Goal: Use online tool/utility: Utilize a website feature to perform a specific function

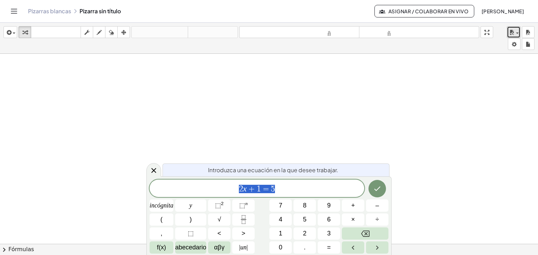
click at [516, 34] on span "button" at bounding box center [517, 33] width 3 height 1
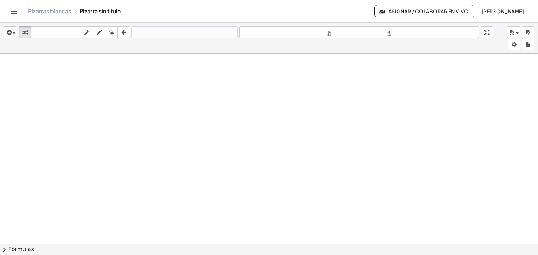
click at [14, 14] on icon "Cambiar navegación" at bounding box center [14, 11] width 8 height 8
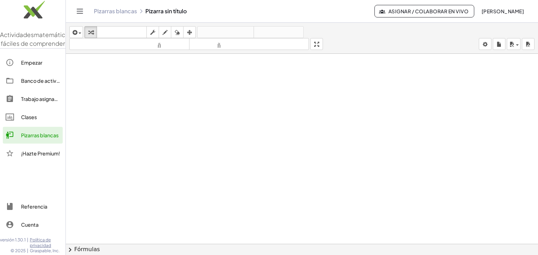
click at [40, 84] on font "Banco de actividades" at bounding box center [47, 81] width 52 height 6
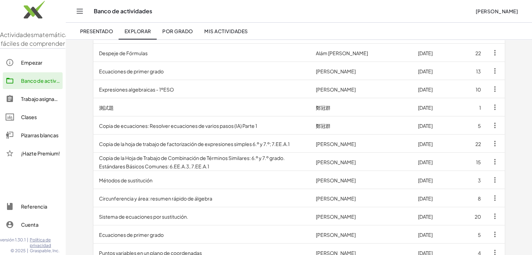
scroll to position [352, 0]
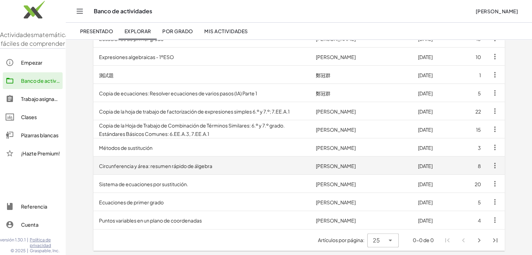
click at [170, 167] on font "Circunferencia y área: resumen rápido de álgebra" at bounding box center [155, 166] width 113 height 6
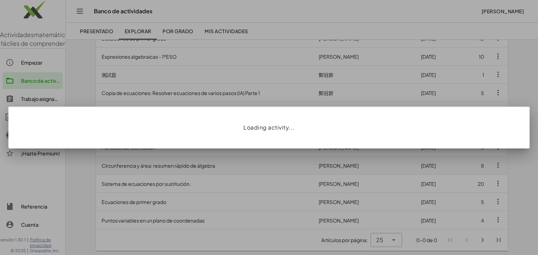
click at [170, 167] on div at bounding box center [269, 127] width 538 height 255
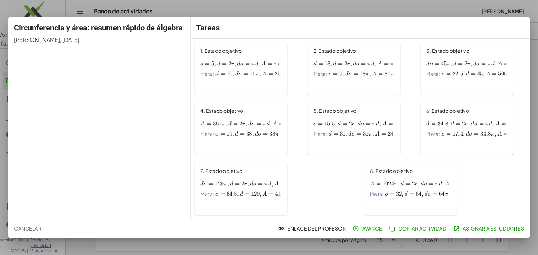
click at [347, 241] on div at bounding box center [269, 127] width 538 height 255
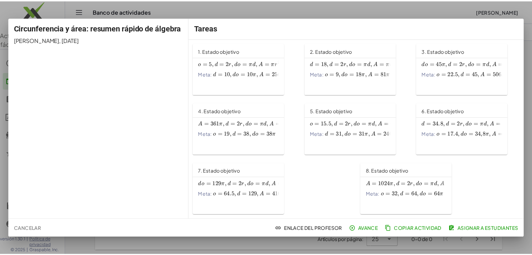
scroll to position [352, 0]
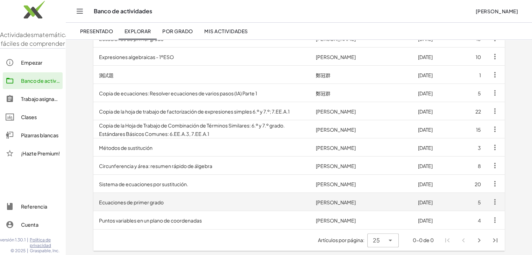
click at [151, 204] on font "Ecuaciones de primer grado" at bounding box center [131, 202] width 65 height 6
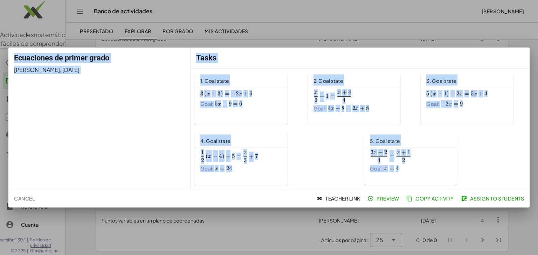
click at [151, 204] on div "Cancel Teacher Link Preview Copy Activity Assign to Students" at bounding box center [268, 199] width 521 height 18
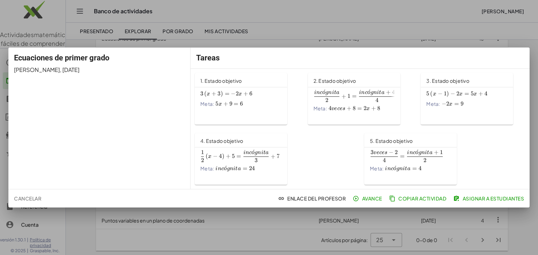
click at [270, 230] on div at bounding box center [269, 127] width 538 height 255
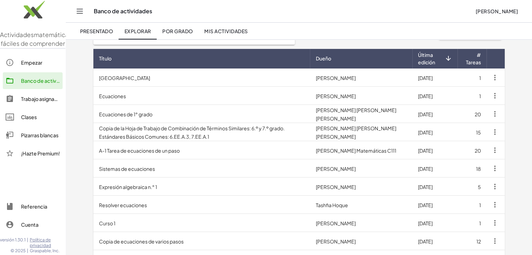
scroll to position [44, 0]
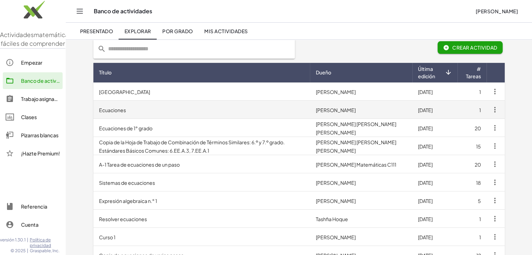
click at [220, 113] on td "Ecuaciones" at bounding box center [201, 110] width 217 height 18
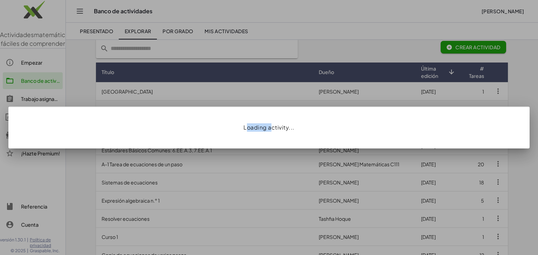
click at [220, 113] on div "Loading activity..." at bounding box center [268, 128] width 521 height 42
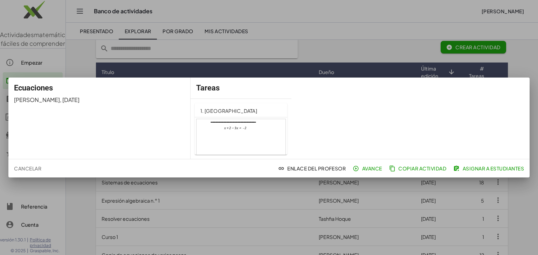
click at [301, 197] on div at bounding box center [269, 127] width 538 height 255
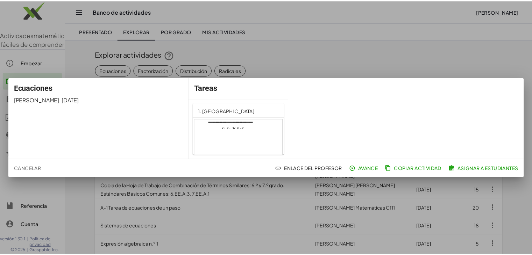
scroll to position [44, 0]
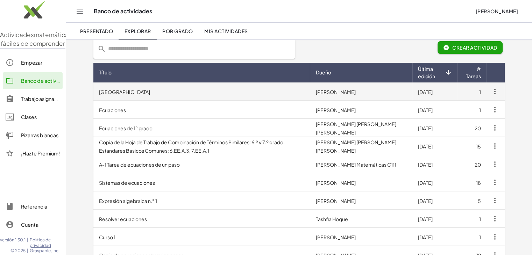
click at [186, 96] on td "Ecuador" at bounding box center [201, 92] width 217 height 18
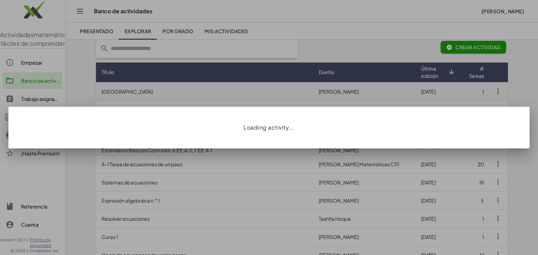
click at [186, 96] on div at bounding box center [269, 127] width 538 height 255
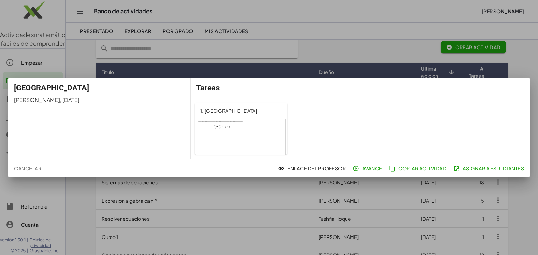
click at [245, 188] on div at bounding box center [269, 127] width 538 height 255
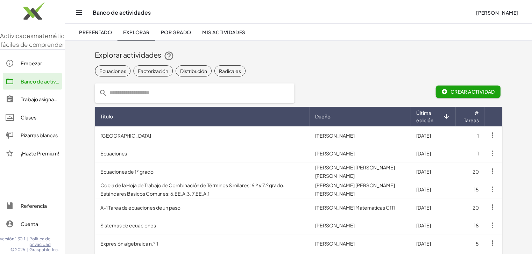
scroll to position [44, 0]
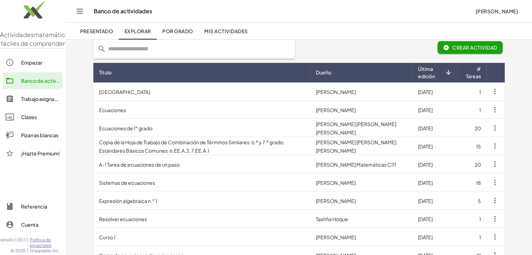
click at [245, 188] on td "Sistemas de ecuaciones" at bounding box center [201, 183] width 217 height 18
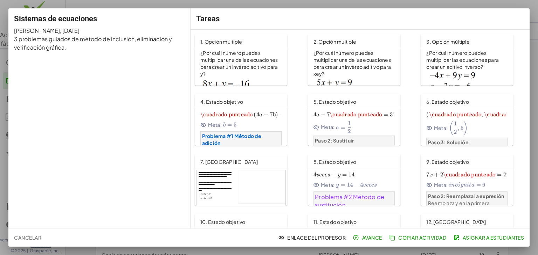
click at [307, 251] on div at bounding box center [269, 127] width 538 height 255
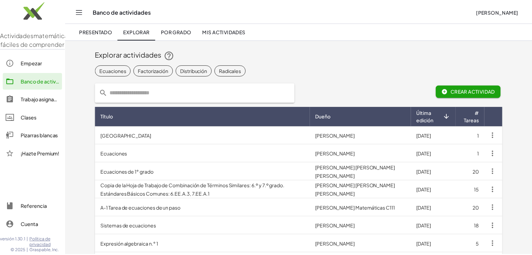
scroll to position [44, 0]
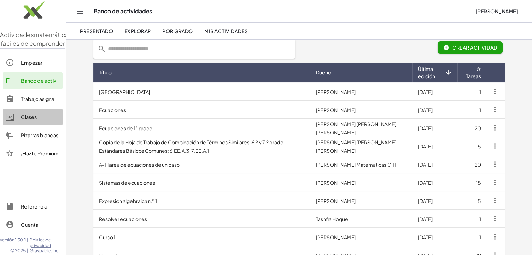
click at [34, 126] on link "Clases" at bounding box center [33, 117] width 60 height 17
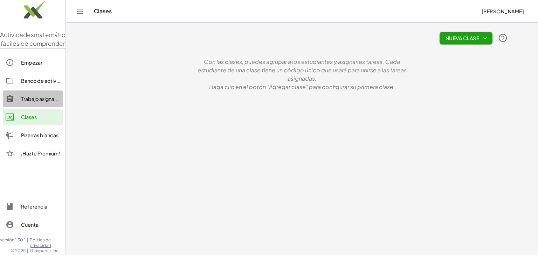
click at [29, 102] on font "Trabajo asignado" at bounding box center [41, 99] width 40 height 6
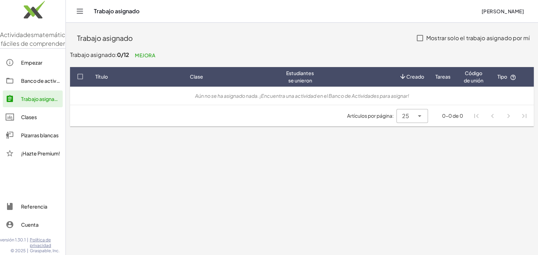
click at [36, 84] on font "Banco de actividades" at bounding box center [47, 81] width 52 height 6
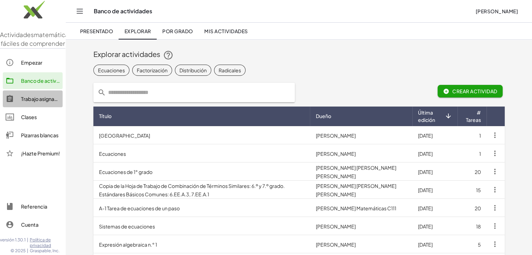
click at [39, 102] on font "Trabajo asignado" at bounding box center [41, 99] width 40 height 6
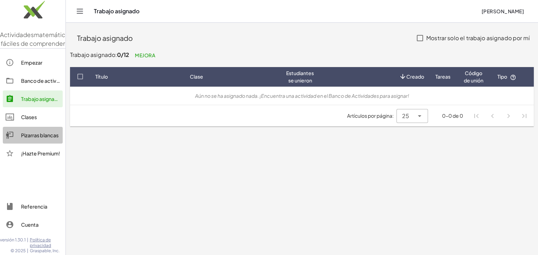
click at [27, 139] on font "Pizarras blancas" at bounding box center [39, 135] width 37 height 6
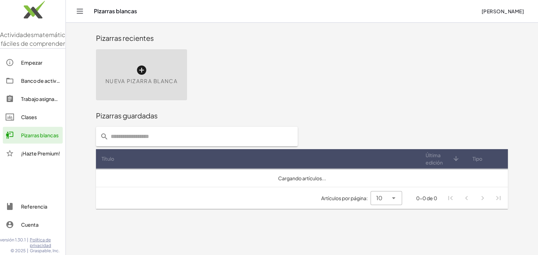
click at [119, 116] on div "Pizarras guardadas" at bounding box center [302, 116] width 412 height 22
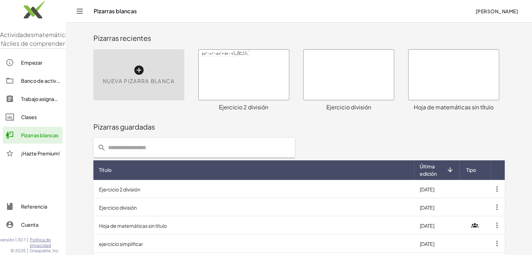
click at [258, 79] on div at bounding box center [244, 75] width 90 height 50
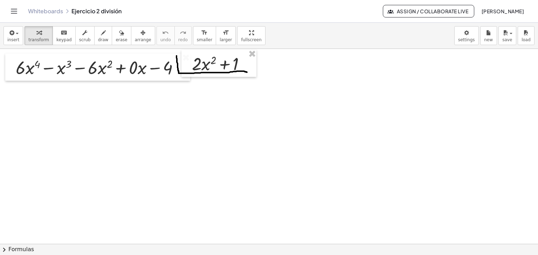
click at [258, 79] on div at bounding box center [269, 244] width 538 height 391
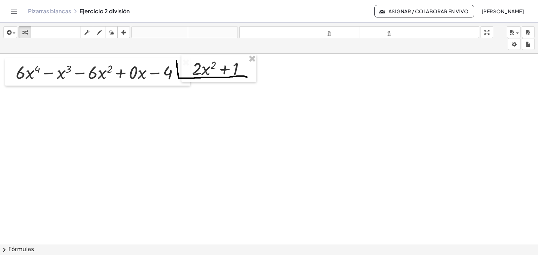
click at [188, 88] on div at bounding box center [269, 249] width 538 height 391
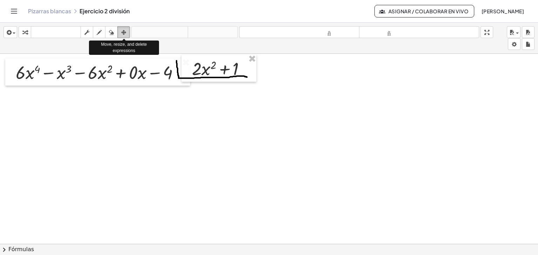
click at [123, 34] on icon "button" at bounding box center [123, 32] width 5 height 8
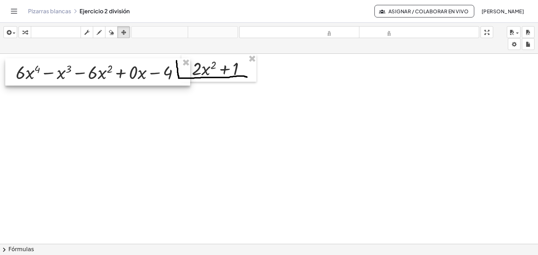
click at [180, 75] on div at bounding box center [97, 71] width 185 height 27
click at [180, 77] on div at bounding box center [97, 71] width 185 height 27
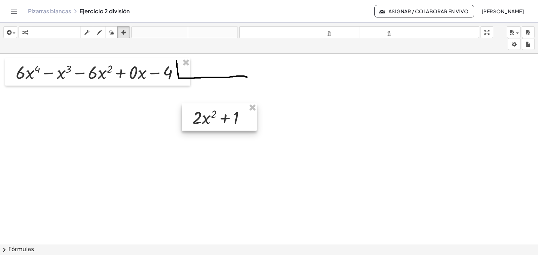
drag, startPoint x: 240, startPoint y: 79, endPoint x: 241, endPoint y: 128, distance: 49.0
click at [241, 128] on div at bounding box center [219, 117] width 75 height 27
click at [226, 75] on div at bounding box center [269, 249] width 538 height 391
click at [226, 77] on div at bounding box center [269, 249] width 538 height 391
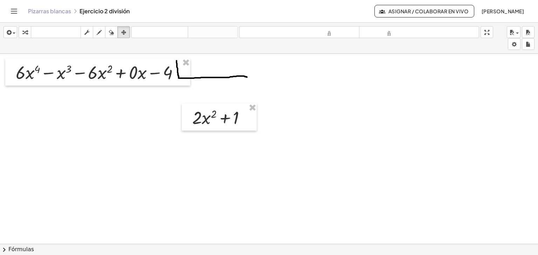
click at [210, 76] on div at bounding box center [269, 249] width 538 height 391
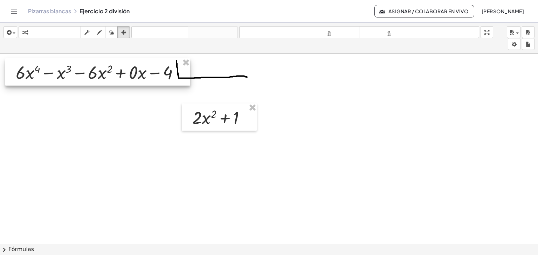
drag, startPoint x: 210, startPoint y: 76, endPoint x: 170, endPoint y: 71, distance: 40.9
click at [170, 71] on div "+ · 6 · x 4 − x 3 − · 6 · x 2 + · 0 · x − 4 + · 2 · x 2 + 1" at bounding box center [269, 249] width 538 height 391
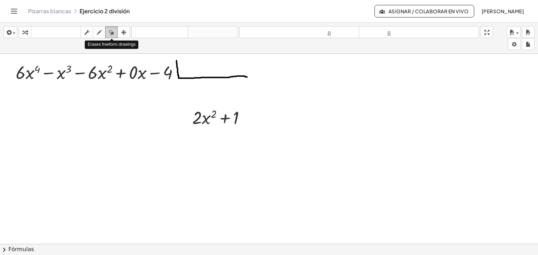
click at [109, 31] on icon "button" at bounding box center [111, 32] width 5 height 8
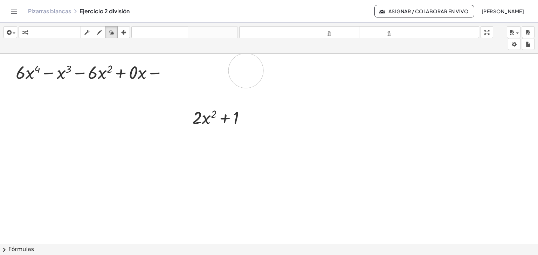
drag, startPoint x: 186, startPoint y: 79, endPoint x: 255, endPoint y: 71, distance: 69.1
click at [255, 71] on div at bounding box center [269, 249] width 538 height 391
click at [99, 34] on icon "button" at bounding box center [99, 32] width 5 height 8
drag, startPoint x: 178, startPoint y: 59, endPoint x: 251, endPoint y: 85, distance: 77.2
click at [251, 85] on div at bounding box center [269, 249] width 538 height 391
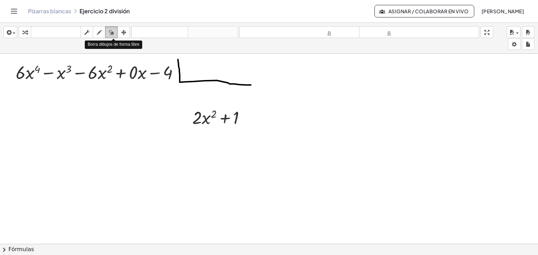
click at [112, 33] on icon "button" at bounding box center [111, 32] width 5 height 8
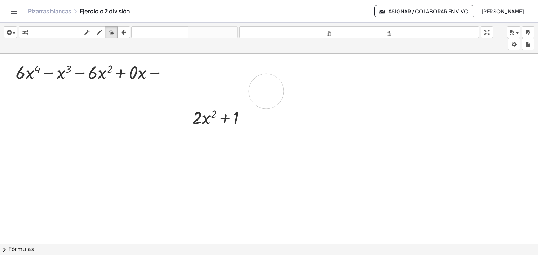
drag, startPoint x: 176, startPoint y: 60, endPoint x: 266, endPoint y: 91, distance: 95.2
click at [266, 91] on div at bounding box center [269, 249] width 538 height 391
click at [101, 33] on icon "button" at bounding box center [99, 32] width 5 height 8
drag, startPoint x: 181, startPoint y: 61, endPoint x: 243, endPoint y: 80, distance: 64.9
click at [243, 80] on div at bounding box center [269, 249] width 538 height 391
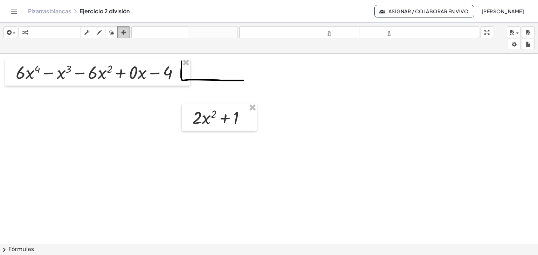
click at [123, 31] on icon "button" at bounding box center [123, 32] width 5 height 8
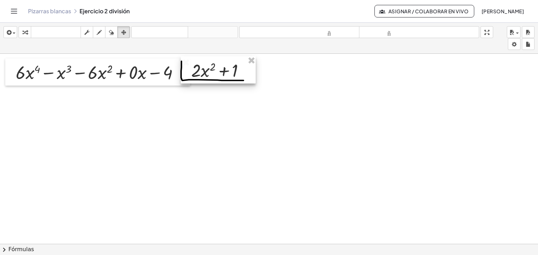
drag, startPoint x: 212, startPoint y: 122, endPoint x: 211, endPoint y: 75, distance: 47.3
click at [211, 75] on div at bounding box center [218, 69] width 75 height 27
click at [262, 114] on div at bounding box center [269, 249] width 538 height 391
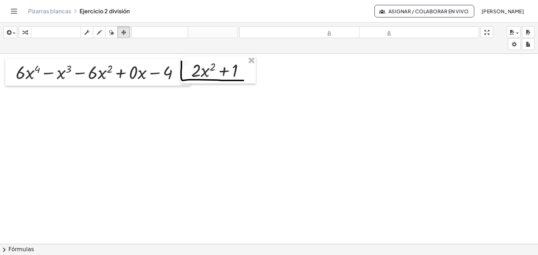
click at [346, 77] on div at bounding box center [269, 249] width 538 height 391
click at [161, 114] on div at bounding box center [269, 249] width 538 height 391
click at [517, 34] on span "button" at bounding box center [517, 33] width 3 height 1
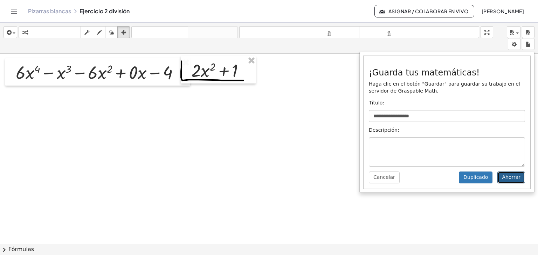
click at [507, 178] on font "Ahorrar" at bounding box center [511, 178] width 19 height 6
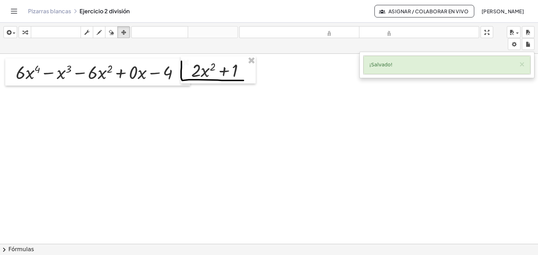
click at [14, 12] on icon "Cambiar navegación" at bounding box center [14, 11] width 8 height 8
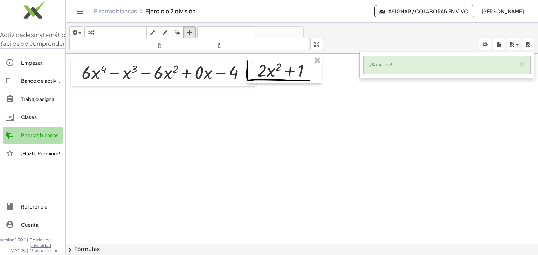
click at [15, 140] on div at bounding box center [13, 135] width 15 height 8
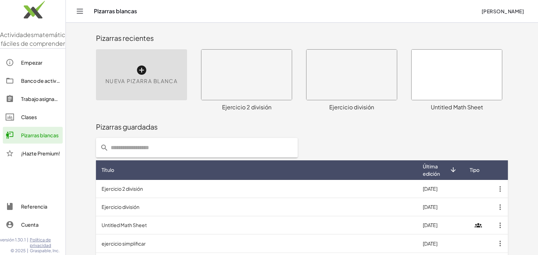
click at [135, 118] on div "Pizarras guardadas" at bounding box center [302, 127] width 412 height 22
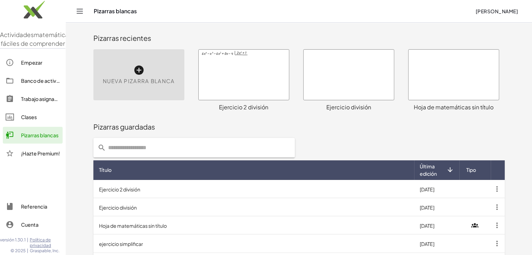
click at [335, 68] on div at bounding box center [349, 75] width 90 height 50
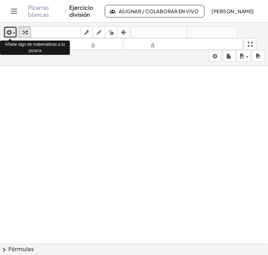
click at [13, 33] on span "button" at bounding box center [14, 33] width 3 height 1
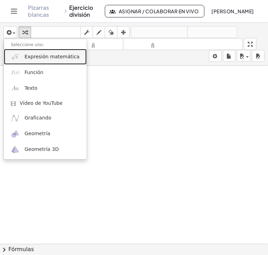
click at [39, 57] on font "Expresión matemática" at bounding box center [51, 57] width 55 height 6
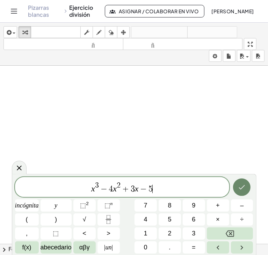
click at [245, 187] on icon "Hecho" at bounding box center [242, 187] width 8 height 8
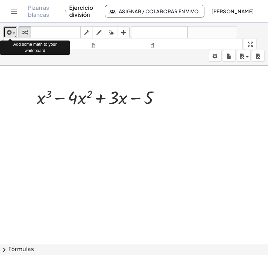
click at [10, 30] on icon "button" at bounding box center [8, 32] width 6 height 8
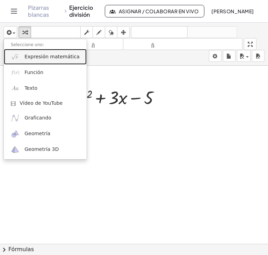
click at [21, 55] on link "Expresión matemática" at bounding box center [45, 57] width 83 height 16
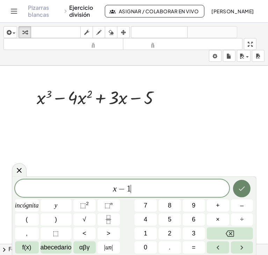
click at [245, 190] on icon "Hecho" at bounding box center [242, 189] width 8 height 8
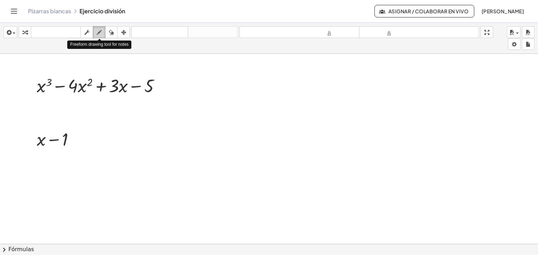
click at [98, 35] on icon "button" at bounding box center [99, 32] width 5 height 8
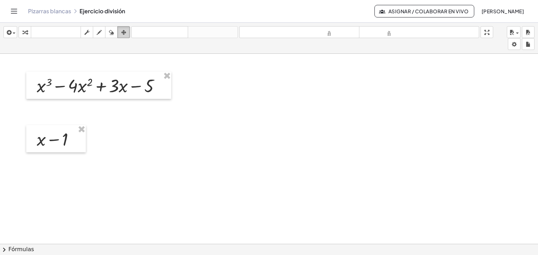
click at [122, 34] on icon "button" at bounding box center [123, 32] width 5 height 8
click at [99, 31] on icon "button" at bounding box center [99, 32] width 5 height 8
drag, startPoint x: 163, startPoint y: 75, endPoint x: 224, endPoint y: 91, distance: 63.8
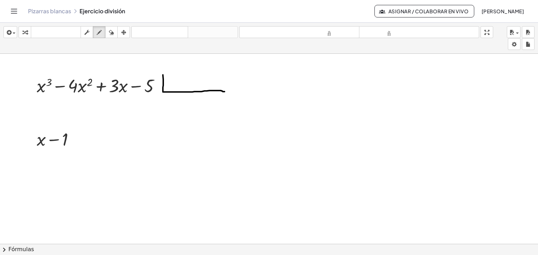
drag, startPoint x: 160, startPoint y: 75, endPoint x: 220, endPoint y: 96, distance: 64.1
click at [122, 33] on icon "button" at bounding box center [123, 32] width 5 height 8
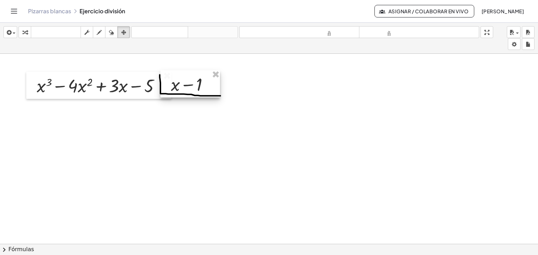
drag, startPoint x: 62, startPoint y: 149, endPoint x: 195, endPoint y: 94, distance: 144.6
click at [195, 94] on div at bounding box center [189, 83] width 59 height 27
click at [125, 35] on icon "button" at bounding box center [123, 32] width 5 height 8
click at [124, 34] on icon "button" at bounding box center [123, 32] width 5 height 8
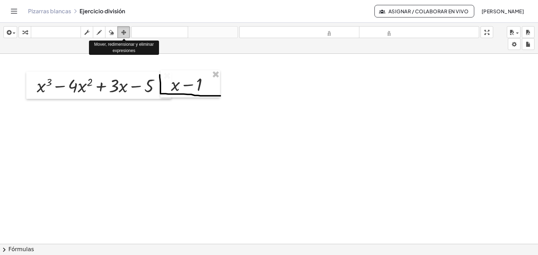
click at [124, 34] on icon "button" at bounding box center [123, 32] width 5 height 8
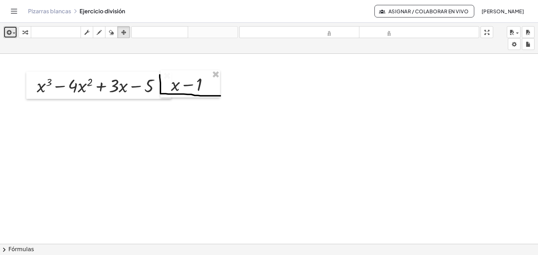
click at [10, 37] on button "insertar" at bounding box center [10, 32] width 14 height 12
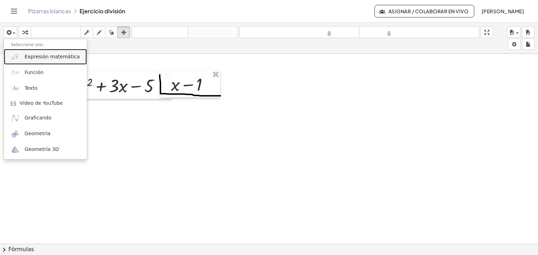
click at [34, 56] on font "Expresión matemática" at bounding box center [51, 57] width 55 height 6
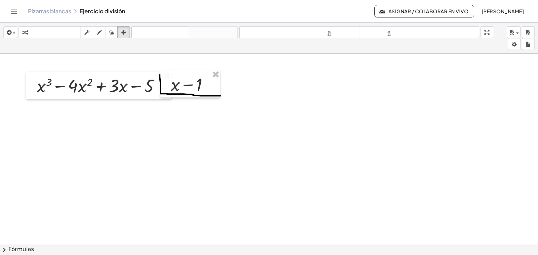
click at [124, 31] on icon "button" at bounding box center [123, 32] width 5 height 8
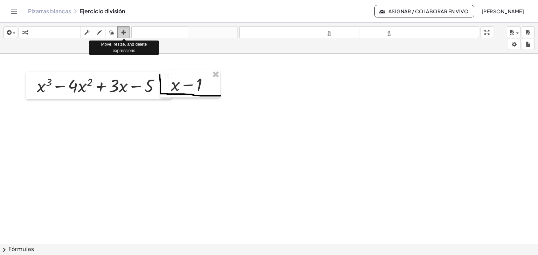
click at [124, 31] on icon "button" at bounding box center [123, 32] width 5 height 8
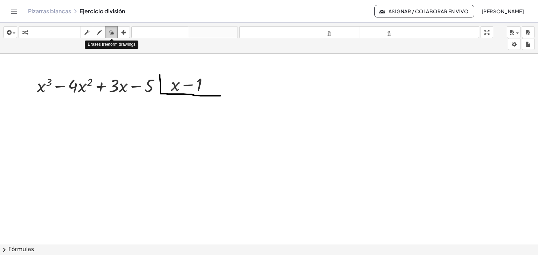
click at [105, 31] on button "borrar" at bounding box center [111, 32] width 13 height 12
click at [97, 33] on icon "button" at bounding box center [99, 32] width 5 height 8
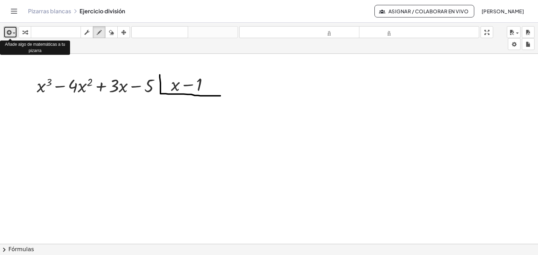
click at [14, 33] on span "button" at bounding box center [14, 33] width 3 height 1
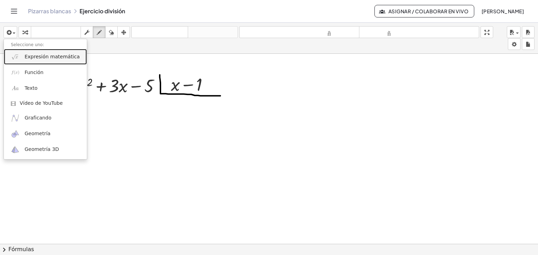
click at [22, 53] on link "Expresión matemática" at bounding box center [45, 57] width 83 height 16
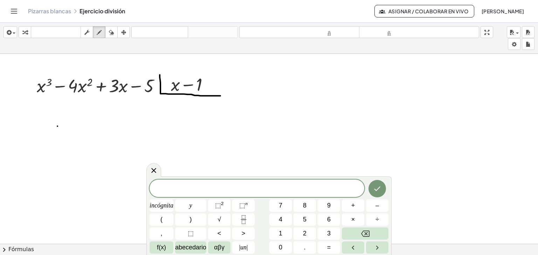
drag, startPoint x: 57, startPoint y: 126, endPoint x: 247, endPoint y: 119, distance: 189.8
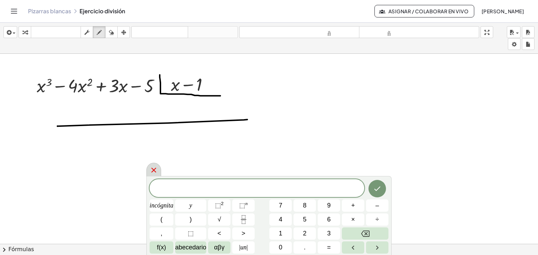
click at [155, 167] on icon at bounding box center [153, 170] width 8 height 8
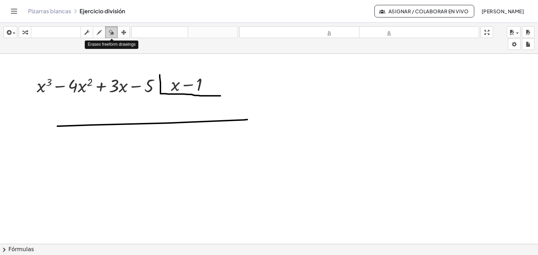
click at [109, 32] on icon "button" at bounding box center [111, 32] width 5 height 8
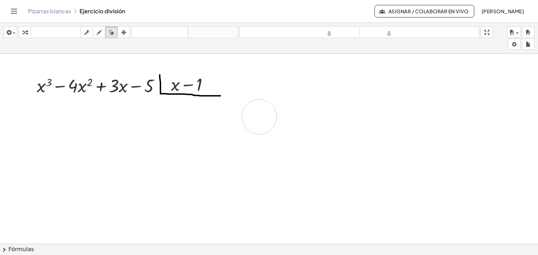
drag, startPoint x: 136, startPoint y: 122, endPoint x: 266, endPoint y: 117, distance: 130.0
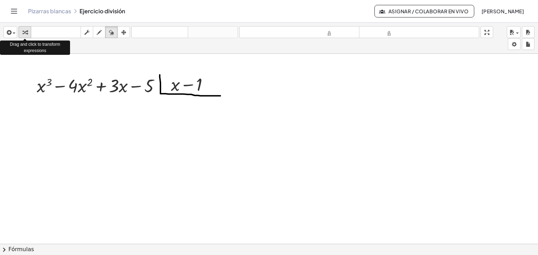
click at [24, 35] on icon "button" at bounding box center [24, 32] width 5 height 8
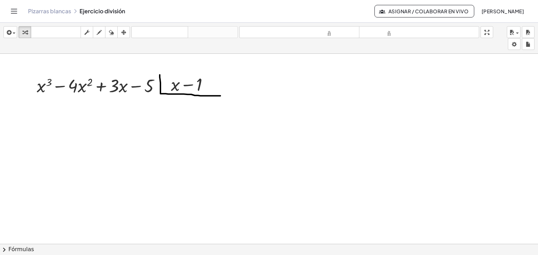
click at [364, 244] on button "chevron_right Fórmulas" at bounding box center [269, 249] width 538 height 11
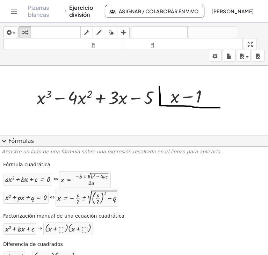
click at [34, 14] on font "Pizarras blancas" at bounding box center [38, 11] width 21 height 14
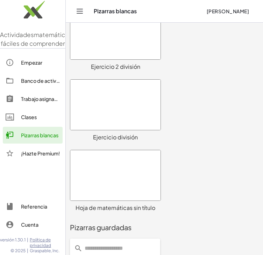
scroll to position [97, 0]
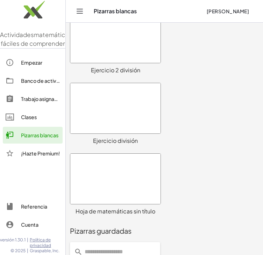
click at [93, 103] on div at bounding box center [115, 108] width 90 height 50
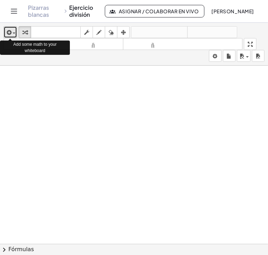
click at [14, 34] on div "button" at bounding box center [10, 32] width 10 height 8
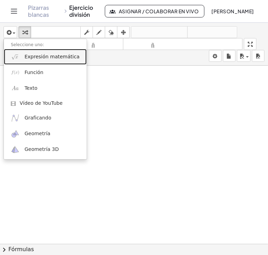
click at [42, 59] on font "Expresión matemática" at bounding box center [51, 57] width 55 height 6
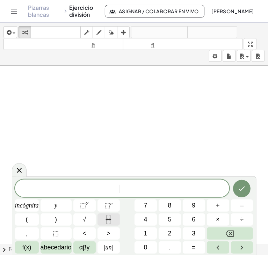
click at [113, 215] on button "Fracción" at bounding box center [109, 220] width 22 height 12
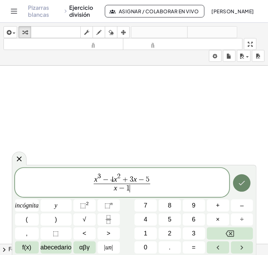
click at [242, 182] on icon "Hecho" at bounding box center [242, 183] width 8 height 8
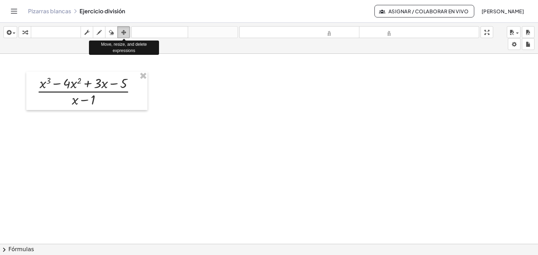
click at [123, 33] on icon "button" at bounding box center [123, 32] width 5 height 8
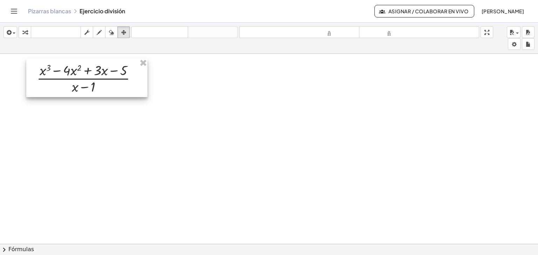
drag, startPoint x: 94, startPoint y: 96, endPoint x: 94, endPoint y: 83, distance: 12.9
click at [94, 83] on div at bounding box center [86, 78] width 121 height 38
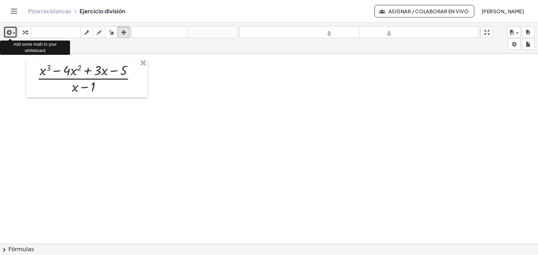
click at [13, 34] on span "button" at bounding box center [12, 33] width 1 height 5
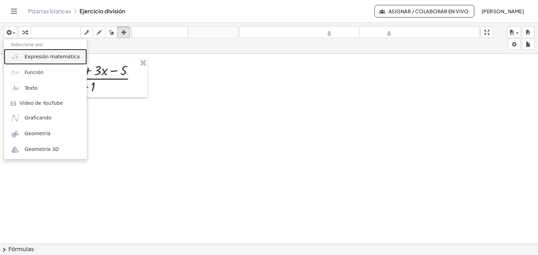
click at [33, 55] on font "Expresión matemática" at bounding box center [51, 57] width 55 height 6
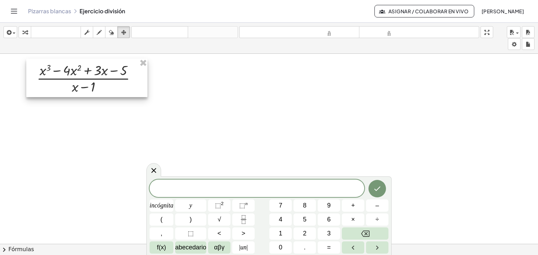
click at [121, 69] on div at bounding box center [86, 78] width 121 height 38
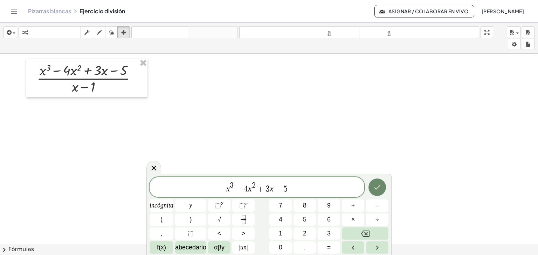
click at [377, 183] on icon "Hecho" at bounding box center [377, 187] width 8 height 8
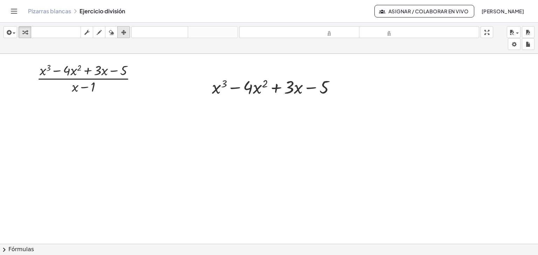
click at [124, 31] on icon "button" at bounding box center [123, 32] width 5 height 8
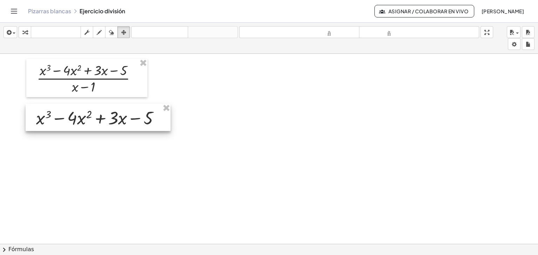
drag, startPoint x: 290, startPoint y: 89, endPoint x: 115, endPoint y: 119, distance: 178.0
click at [115, 119] on div at bounding box center [98, 117] width 145 height 27
click at [9, 31] on icon "button" at bounding box center [8, 32] width 6 height 8
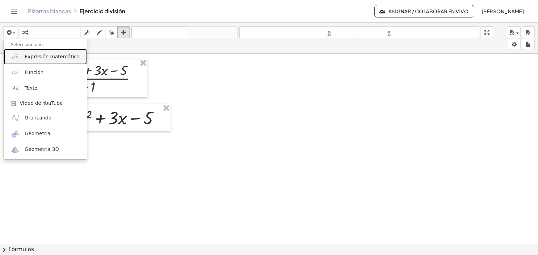
click at [26, 61] on link "Expresión matemática" at bounding box center [45, 57] width 83 height 16
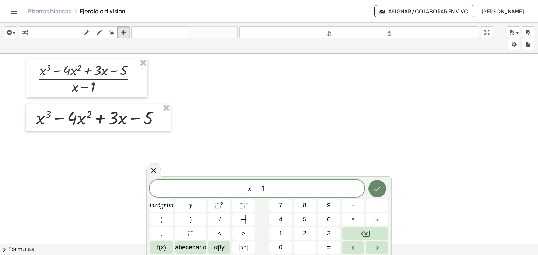
click at [375, 189] on icon "Hecho" at bounding box center [377, 189] width 8 height 8
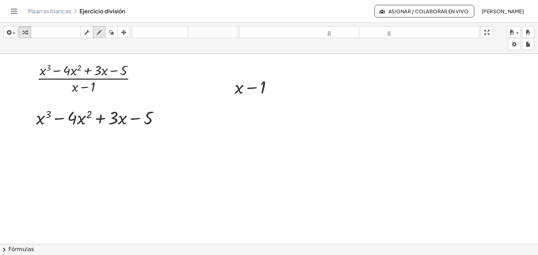
click at [98, 33] on icon "button" at bounding box center [99, 32] width 5 height 8
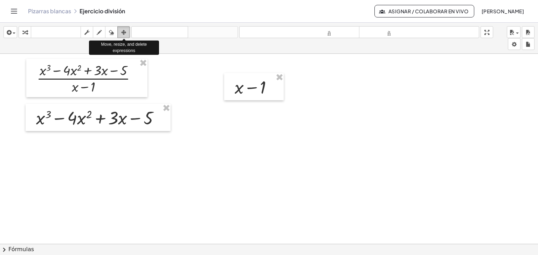
click at [129, 33] on button "arreglar" at bounding box center [123, 32] width 13 height 12
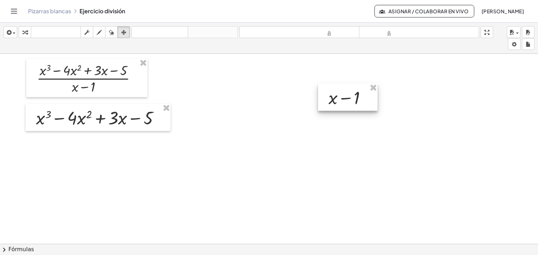
drag, startPoint x: 263, startPoint y: 91, endPoint x: 357, endPoint y: 100, distance: 95.0
click at [357, 100] on div at bounding box center [347, 97] width 59 height 27
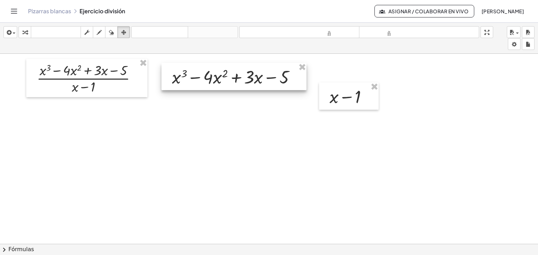
drag, startPoint x: 133, startPoint y: 124, endPoint x: 269, endPoint y: 83, distance: 141.4
click at [269, 83] on div at bounding box center [233, 76] width 145 height 27
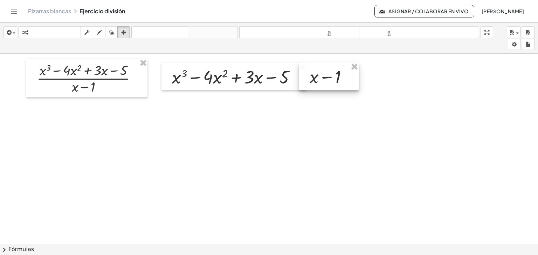
drag, startPoint x: 365, startPoint y: 101, endPoint x: 345, endPoint y: 81, distance: 28.0
click at [345, 81] on div at bounding box center [328, 76] width 59 height 27
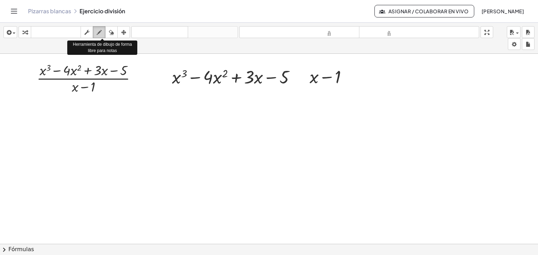
click at [101, 33] on icon "button" at bounding box center [99, 32] width 5 height 8
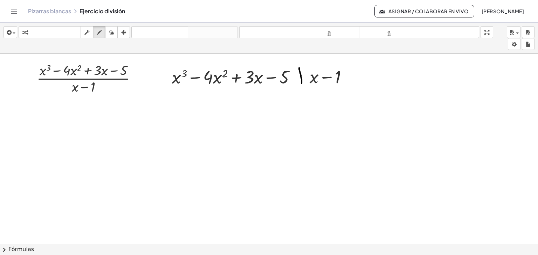
drag, startPoint x: 299, startPoint y: 68, endPoint x: 301, endPoint y: 83, distance: 15.6
drag, startPoint x: 301, startPoint y: 65, endPoint x: 303, endPoint y: 88, distance: 23.5
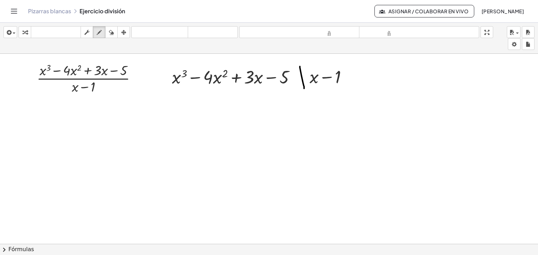
drag, startPoint x: 300, startPoint y: 66, endPoint x: 304, endPoint y: 88, distance: 22.4
drag, startPoint x: 300, startPoint y: 67, endPoint x: 370, endPoint y: 80, distance: 71.5
drag, startPoint x: 298, startPoint y: 68, endPoint x: 371, endPoint y: 84, distance: 74.6
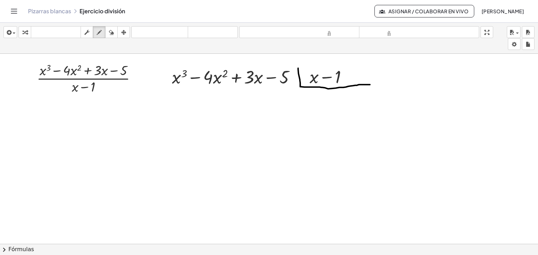
click at [112, 34] on icon "button" at bounding box center [111, 32] width 5 height 8
drag, startPoint x: 332, startPoint y: 87, endPoint x: 301, endPoint y: 71, distance: 34.6
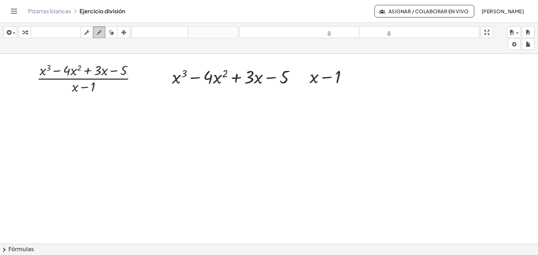
click at [101, 30] on icon "button" at bounding box center [99, 32] width 5 height 8
drag, startPoint x: 297, startPoint y: 65, endPoint x: 353, endPoint y: 86, distance: 59.0
click at [114, 33] on div "button" at bounding box center [111, 32] width 9 height 8
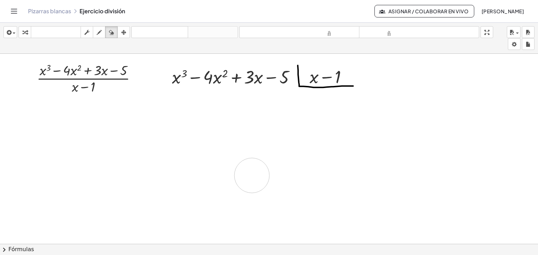
click at [10, 32] on icon "button" at bounding box center [8, 32] width 6 height 8
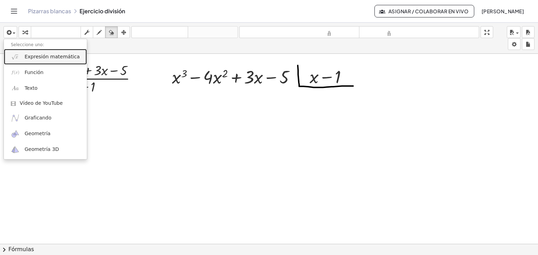
click at [28, 56] on font "Expresión matemática" at bounding box center [51, 57] width 55 height 6
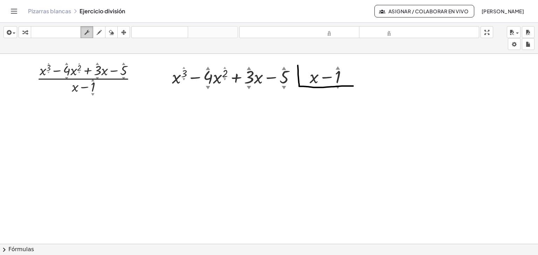
click at [85, 30] on icon "button" at bounding box center [86, 32] width 5 height 8
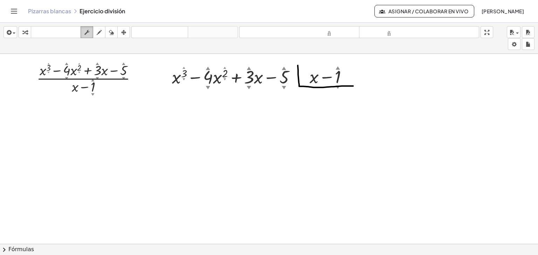
click at [88, 31] on icon "button" at bounding box center [86, 32] width 5 height 8
click at [56, 31] on font "teclado" at bounding box center [56, 32] width 47 height 7
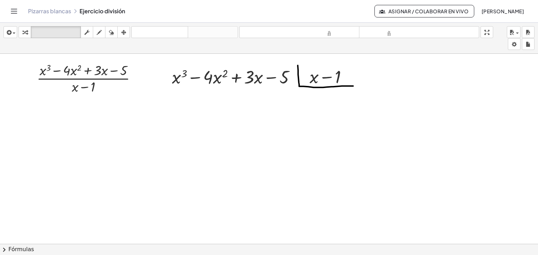
click at [512, 31] on icon "button" at bounding box center [511, 32] width 6 height 8
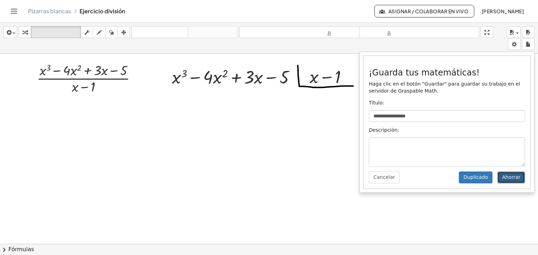
click at [512, 176] on font "Ahorrar" at bounding box center [511, 178] width 19 height 6
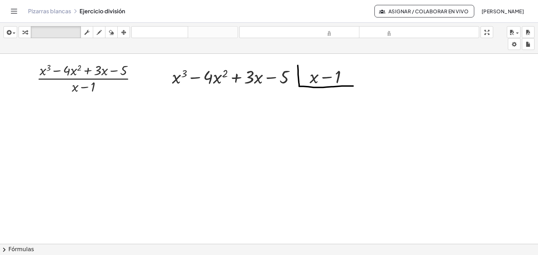
click at [42, 10] on font "Pizarras blancas" at bounding box center [49, 10] width 43 height 7
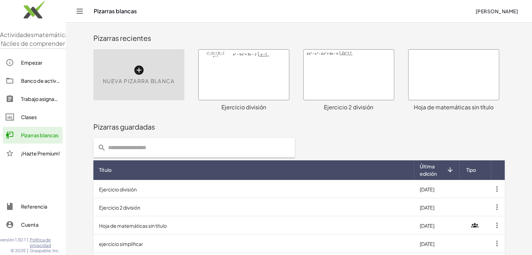
click at [330, 77] on div at bounding box center [349, 75] width 90 height 50
